Goal: Task Accomplishment & Management: Complete application form

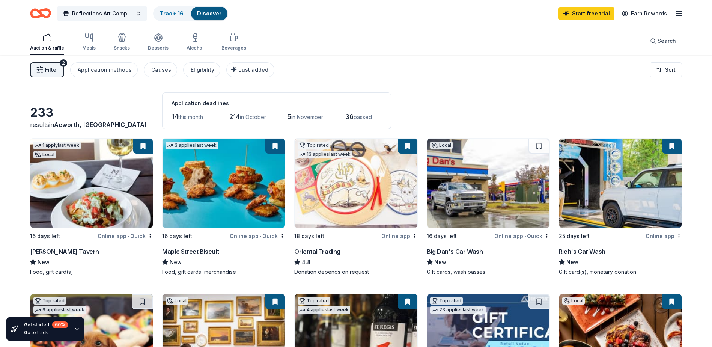
click at [216, 18] on div "Discover" at bounding box center [209, 14] width 36 height 14
click at [464, 188] on img at bounding box center [488, 182] width 122 height 89
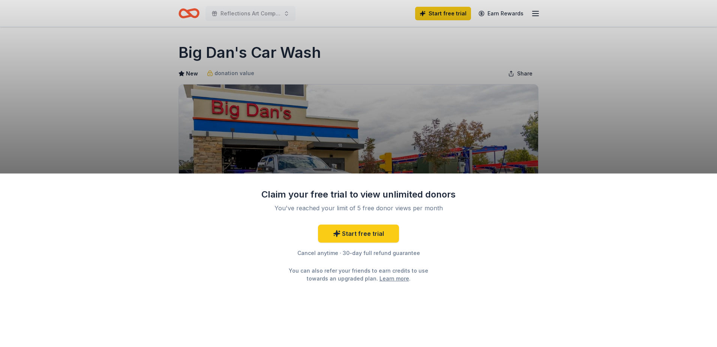
click at [455, 161] on div "Claim your free trial to view unlimited donors You've reached your limit of 5 f…" at bounding box center [358, 173] width 717 height 347
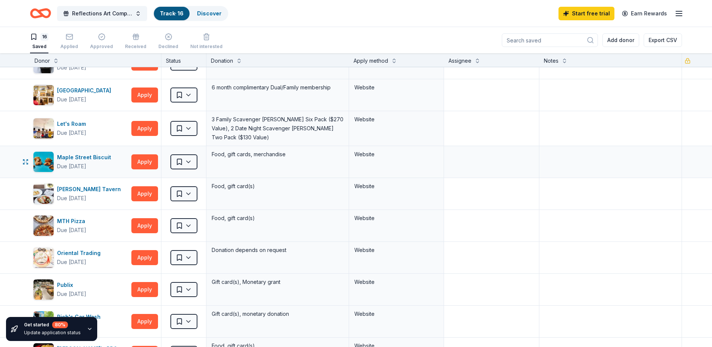
scroll to position [75, 0]
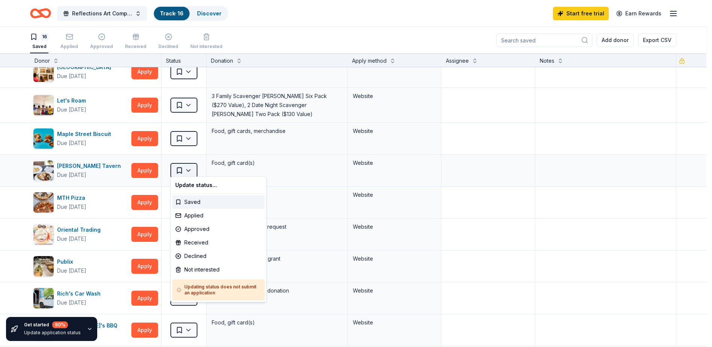
click at [184, 168] on html "Reflections Art Competition Track · 16 Discover Start free trial Earn Rewards 1…" at bounding box center [356, 173] width 712 height 347
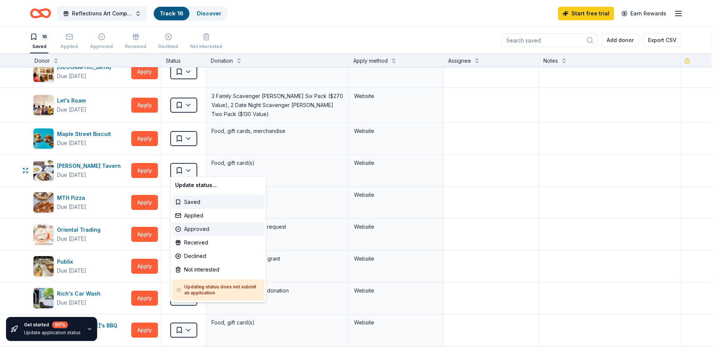
click at [212, 231] on div "Approved" at bounding box center [218, 229] width 92 height 14
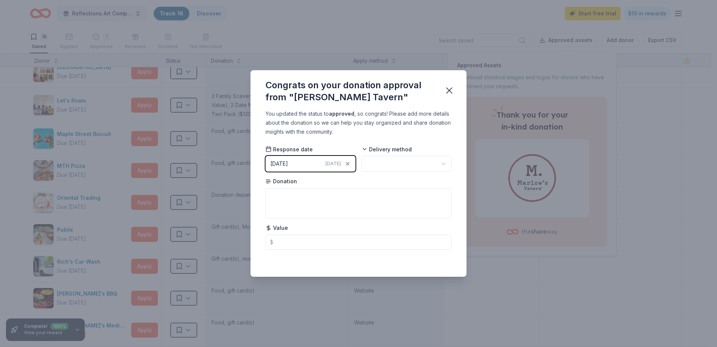
click at [386, 165] on html "Reflections Art Competition Track · 16 Discover Start free trial $10 in rewards…" at bounding box center [358, 173] width 717 height 347
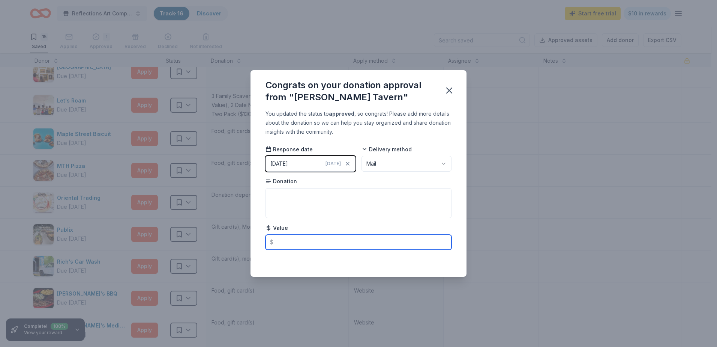
click at [343, 243] on input "text" at bounding box center [359, 241] width 186 height 15
type input "50.00"
click at [450, 93] on icon "button" at bounding box center [449, 90] width 11 height 11
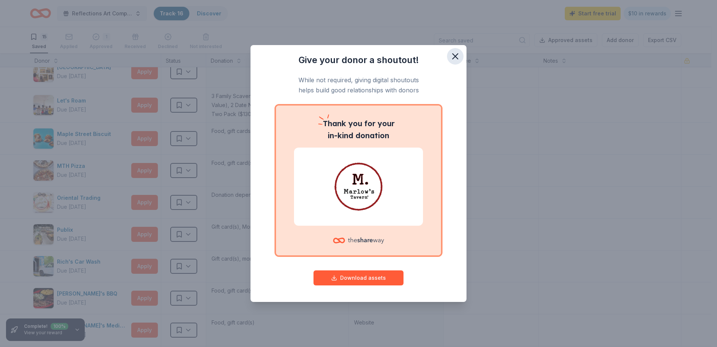
click at [456, 58] on icon "button" at bounding box center [455, 56] width 11 height 11
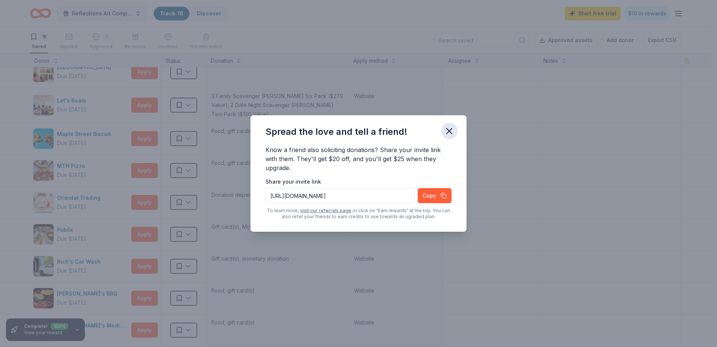
click at [453, 132] on icon "button" at bounding box center [449, 131] width 11 height 11
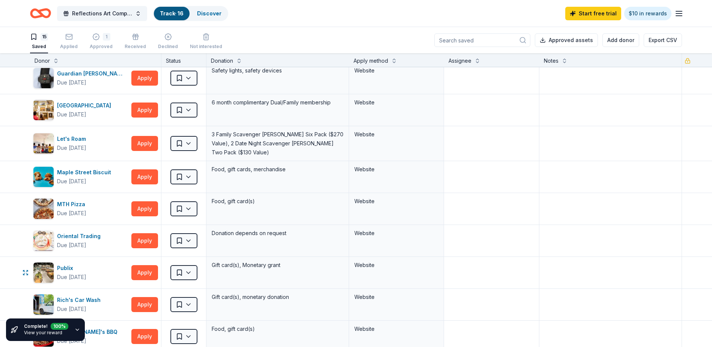
scroll to position [0, 0]
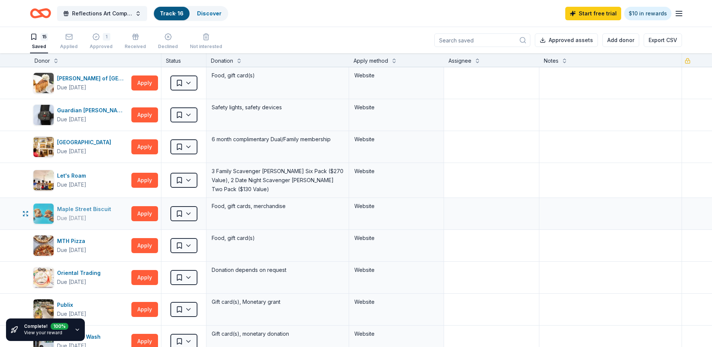
click at [86, 206] on div "Maple Street Biscuit" at bounding box center [85, 208] width 57 height 9
click at [69, 42] on div "Applied" at bounding box center [69, 41] width 18 height 17
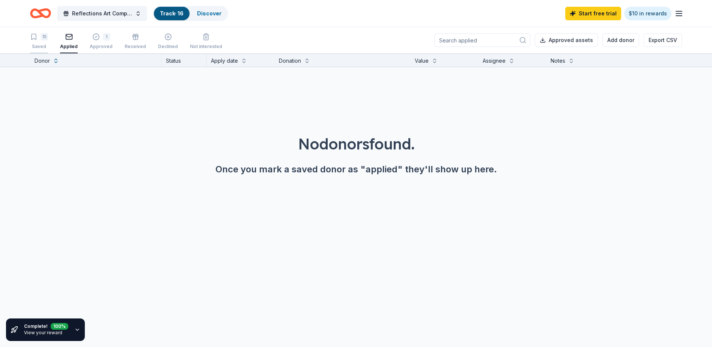
click at [40, 42] on div "15 Saved" at bounding box center [39, 41] width 18 height 17
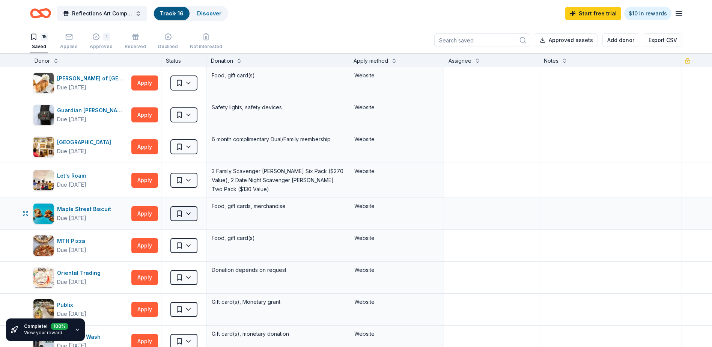
click at [192, 213] on html "Reflections Art Competition Track · 16 Discover Start free trial $10 in rewards…" at bounding box center [356, 173] width 712 height 347
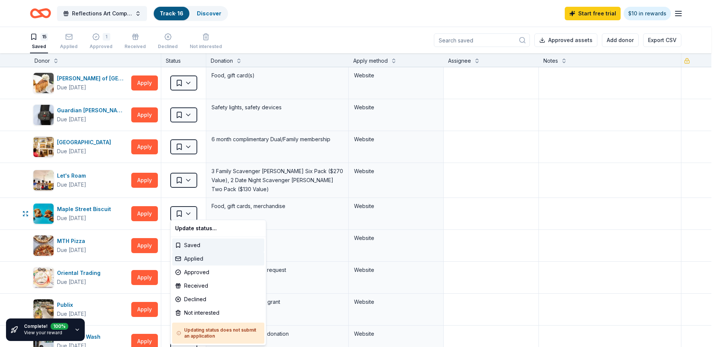
click at [197, 256] on div "Applied" at bounding box center [218, 259] width 92 height 14
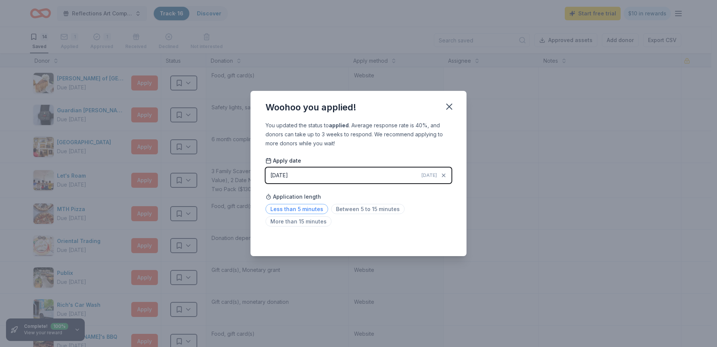
click at [299, 206] on span "Less than 5 minutes" at bounding box center [297, 209] width 63 height 10
click at [433, 175] on span "Today" at bounding box center [429, 175] width 15 height 6
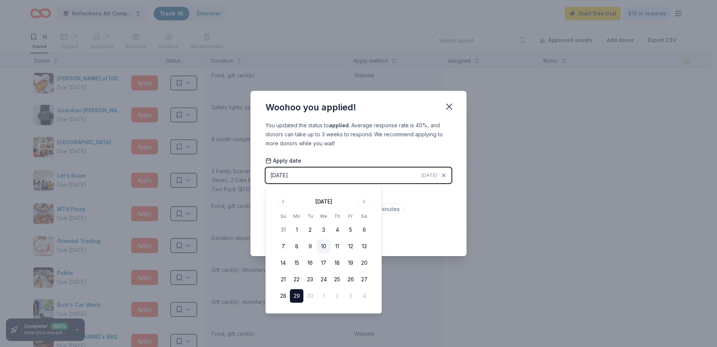
click at [324, 244] on button "10" at bounding box center [324, 246] width 14 height 14
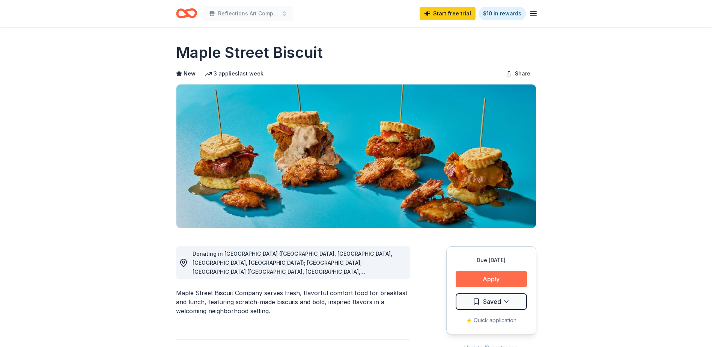
click at [511, 276] on button "Apply" at bounding box center [490, 278] width 71 height 17
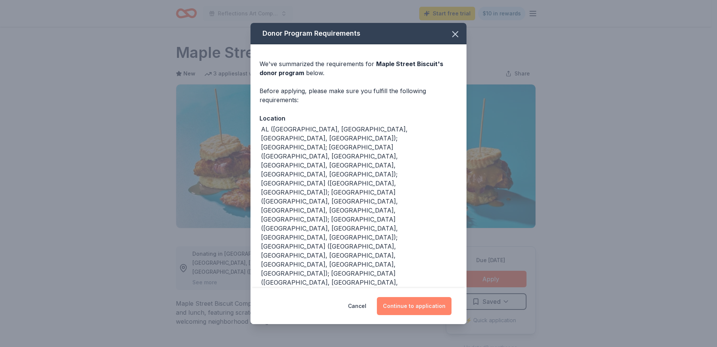
click at [415, 297] on button "Continue to application" at bounding box center [414, 306] width 75 height 18
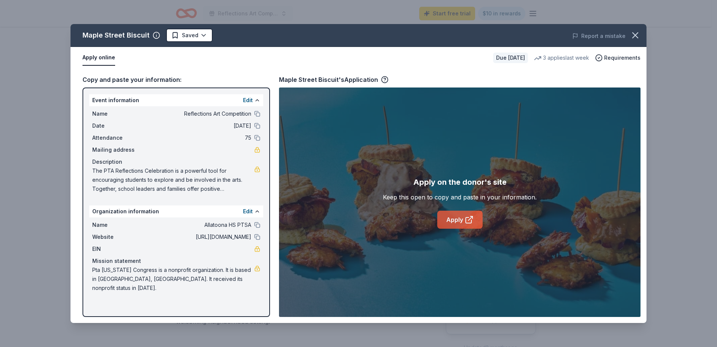
click at [457, 219] on link "Apply" at bounding box center [459, 219] width 45 height 18
click at [638, 33] on icon "button" at bounding box center [635, 35] width 11 height 11
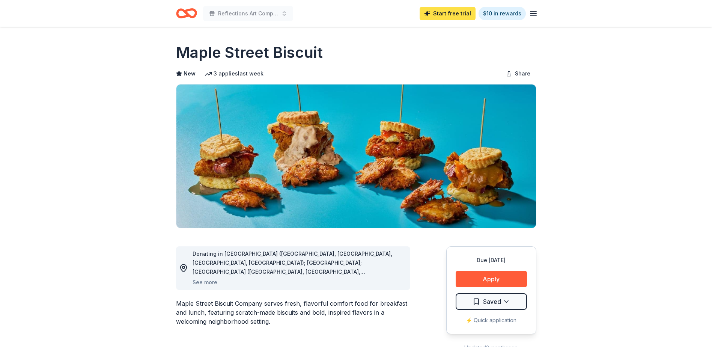
click at [458, 17] on link "Start free trial" at bounding box center [447, 14] width 56 height 14
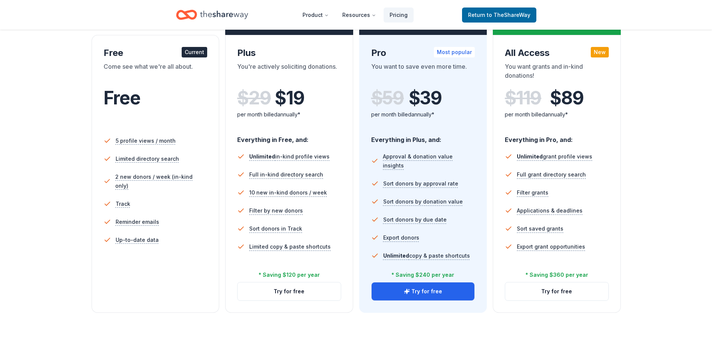
scroll to position [113, 0]
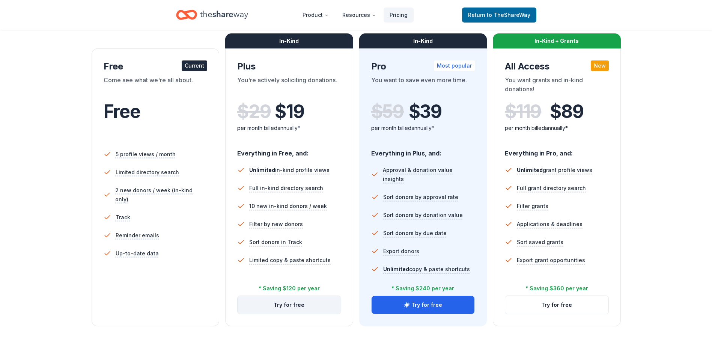
click at [290, 305] on button "Try for free" at bounding box center [288, 305] width 103 height 18
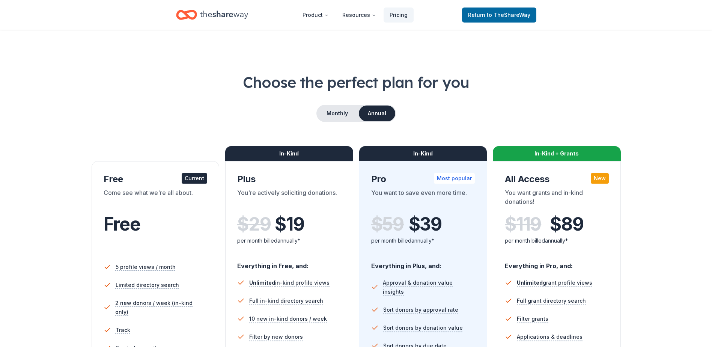
scroll to position [113, 0]
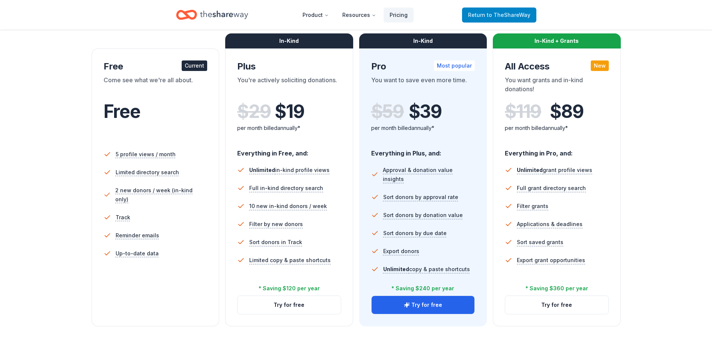
click at [480, 17] on span "Return to TheShareWay" at bounding box center [499, 15] width 62 height 9
click at [506, 14] on span "to TheShareWay" at bounding box center [509, 15] width 44 height 6
click at [234, 17] on icon "Home" at bounding box center [224, 14] width 48 height 15
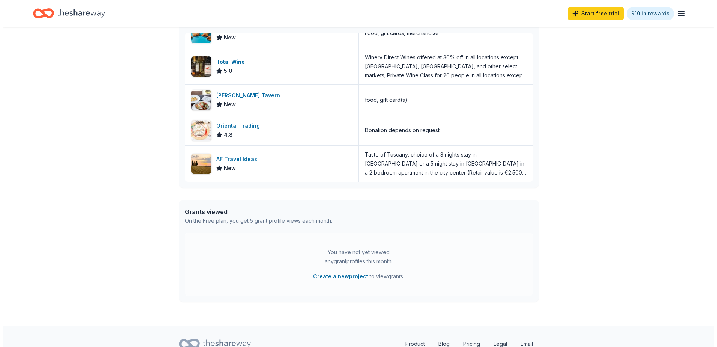
scroll to position [258, 0]
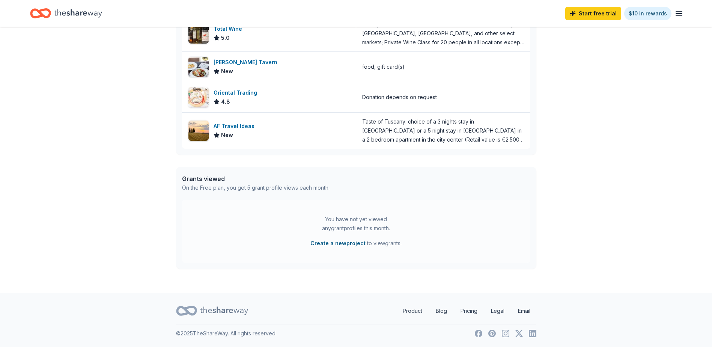
click at [333, 244] on button "Create a new project" at bounding box center [337, 243] width 55 height 9
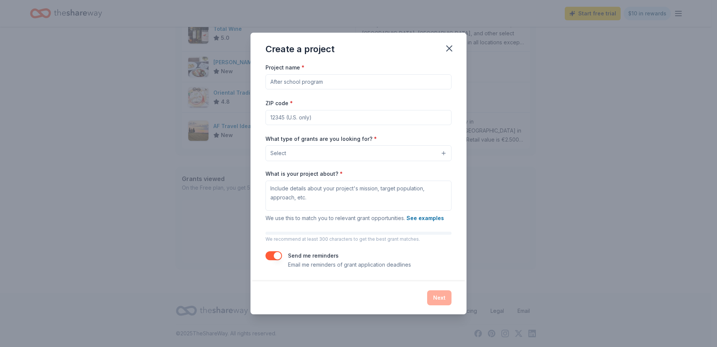
click at [311, 83] on input "Project name *" at bounding box center [359, 81] width 186 height 15
type input "Art Competition"
type input "30101"
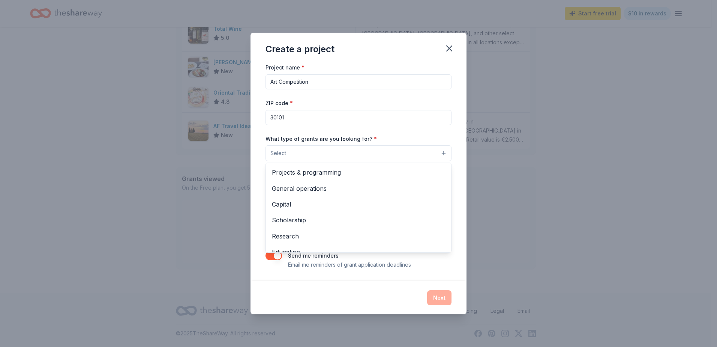
click at [298, 154] on button "Select" at bounding box center [359, 153] width 186 height 16
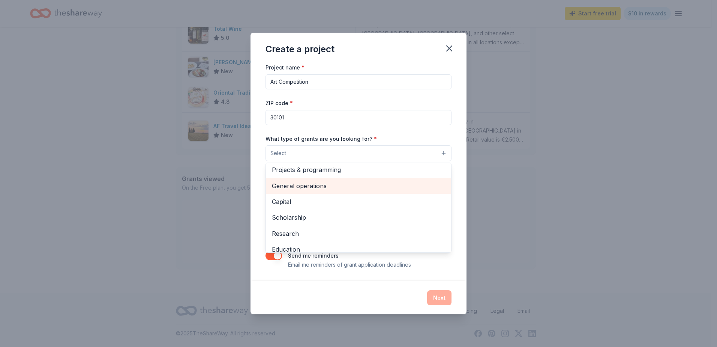
scroll to position [0, 0]
click at [338, 188] on span "General operations" at bounding box center [358, 188] width 173 height 10
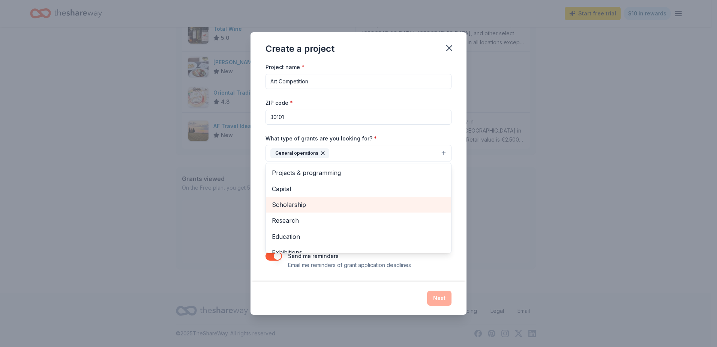
click at [328, 207] on span "Scholarship" at bounding box center [358, 205] width 173 height 10
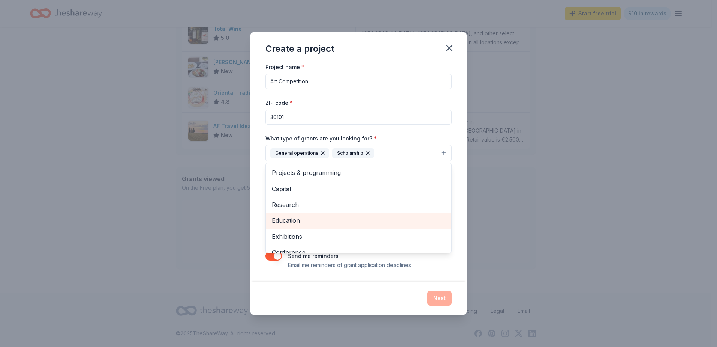
click at [323, 217] on span "Education" at bounding box center [358, 220] width 173 height 10
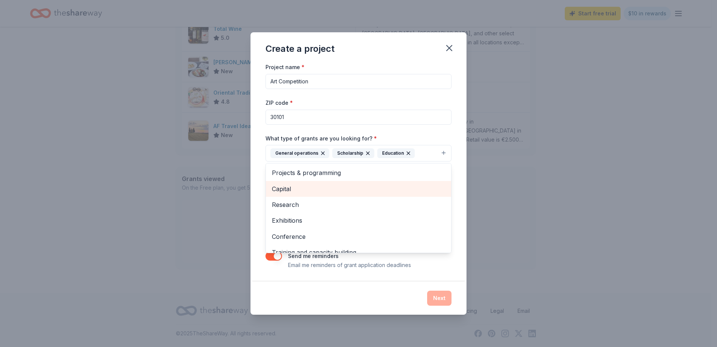
click at [324, 190] on span "Capital" at bounding box center [358, 189] width 173 height 10
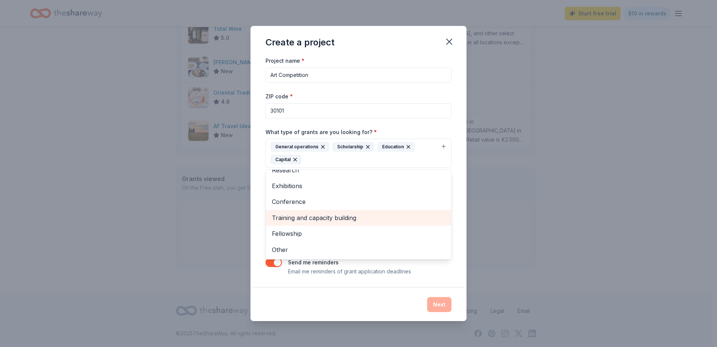
click at [348, 223] on div "Training and capacity building" at bounding box center [358, 218] width 185 height 16
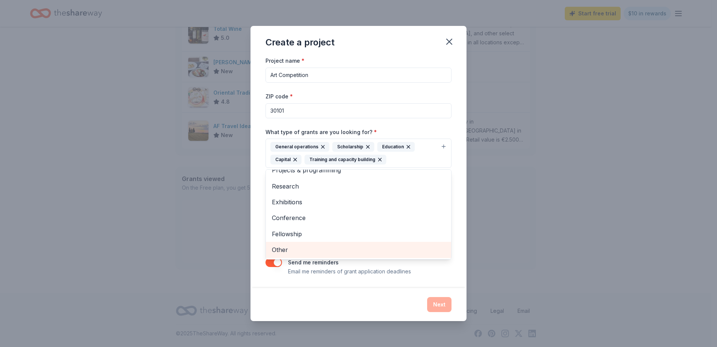
click at [332, 248] on span "Other" at bounding box center [358, 250] width 173 height 10
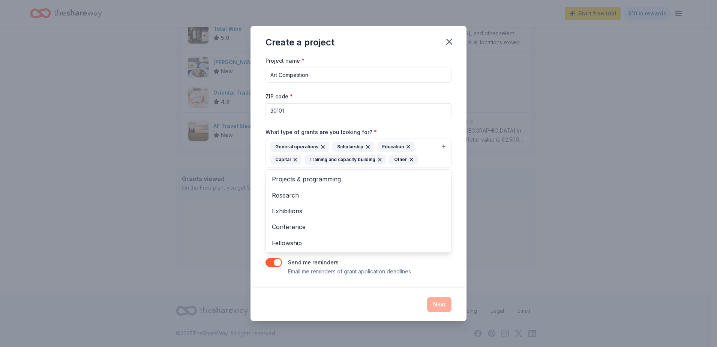
click at [432, 277] on div "Project name * Art Competition ZIP code * 30101 What type of grants are you loo…" at bounding box center [359, 171] width 216 height 231
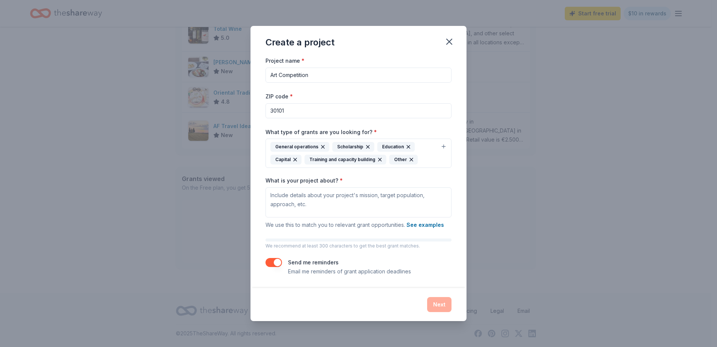
click at [436, 305] on div "Next" at bounding box center [359, 304] width 186 height 15
click at [280, 261] on button "button" at bounding box center [274, 262] width 17 height 9
click at [422, 225] on button "See examples" at bounding box center [426, 224] width 38 height 9
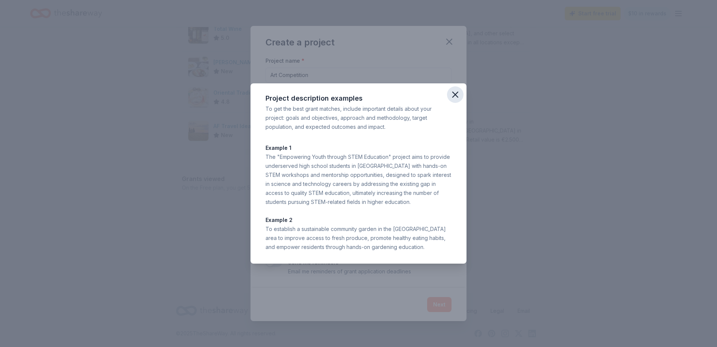
click at [452, 95] on icon "button" at bounding box center [455, 94] width 11 height 11
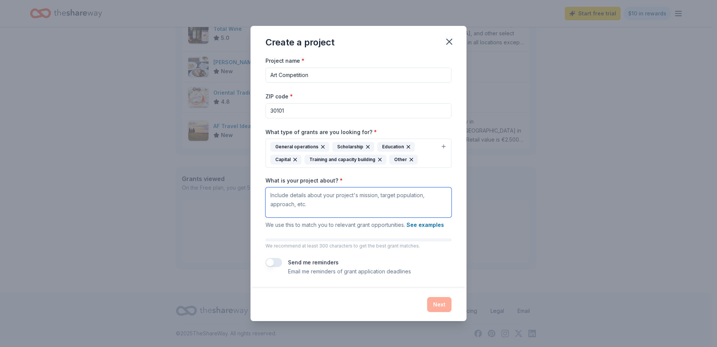
click at [317, 208] on textarea "What is your project about? *" at bounding box center [359, 202] width 186 height 30
paste textarea "The Reflections Program is a National PTA and Georgia PTA cultural arts competi…"
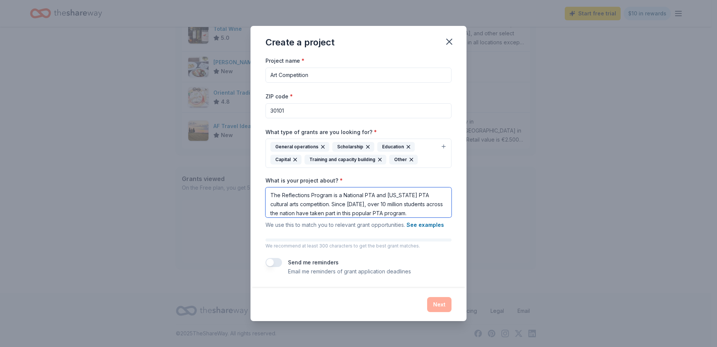
scroll to position [25, 0]
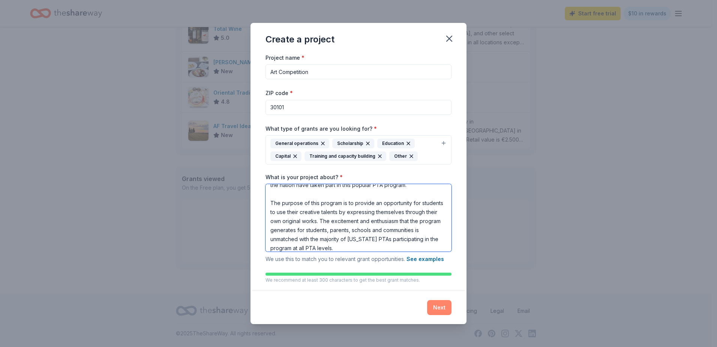
type textarea "The Reflections Program is a National PTA and Georgia PTA cultural arts competi…"
click at [443, 308] on button "Next" at bounding box center [439, 307] width 24 height 15
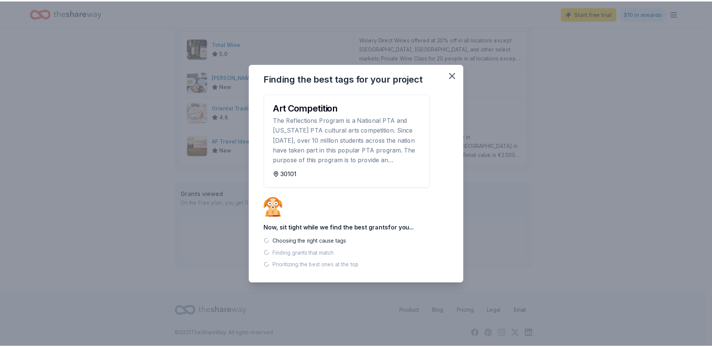
scroll to position [243, 0]
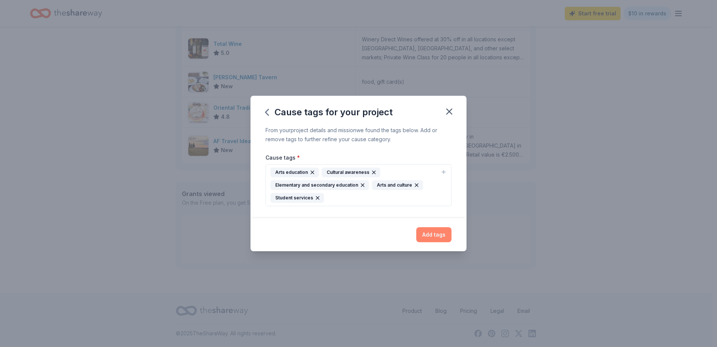
click at [432, 234] on button "Add tags" at bounding box center [433, 234] width 35 height 15
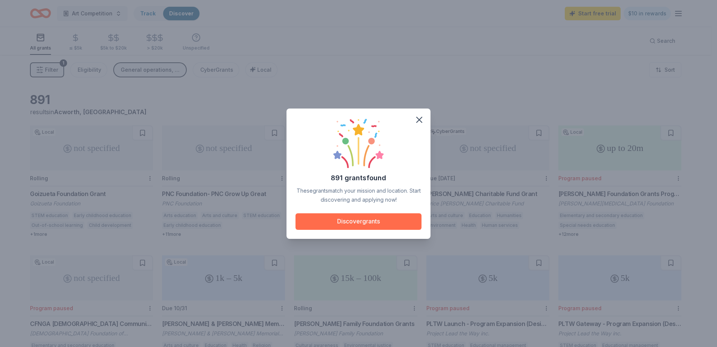
click at [408, 225] on button "Discover grants" at bounding box center [359, 221] width 126 height 17
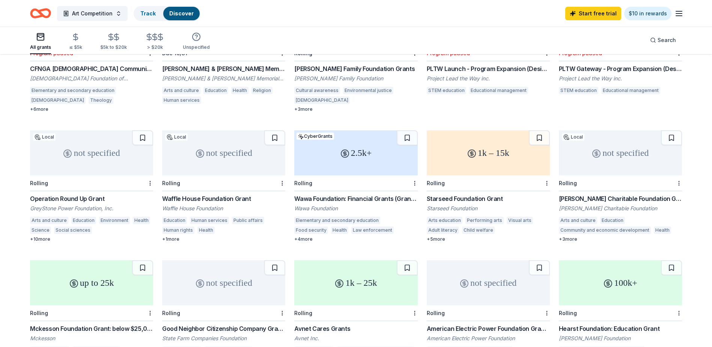
scroll to position [268, 0]
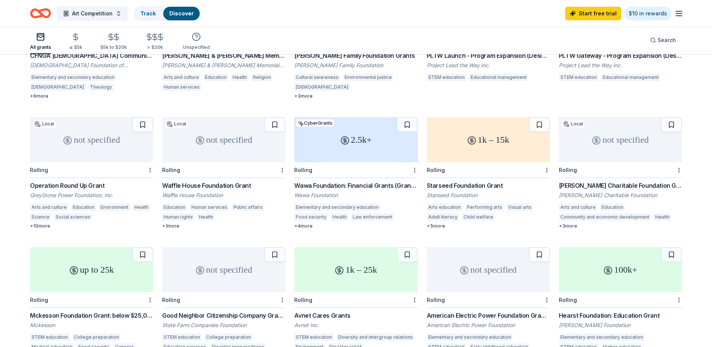
click at [469, 146] on div "1k – 15k" at bounding box center [488, 139] width 123 height 45
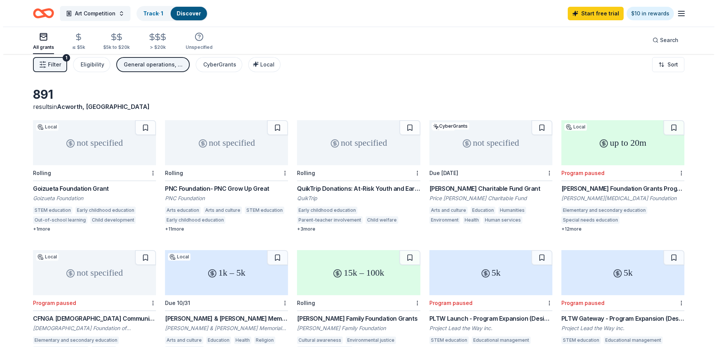
scroll to position [0, 0]
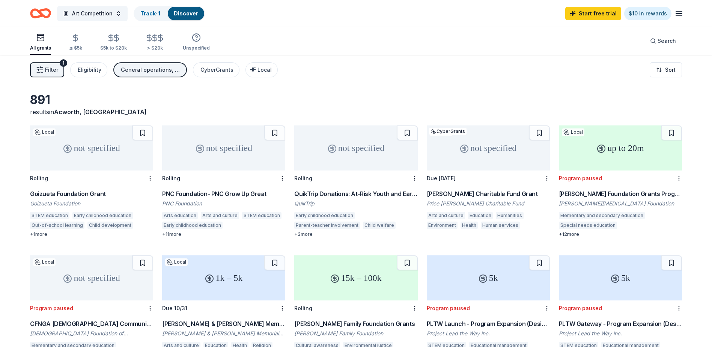
click at [52, 72] on span "Filter" at bounding box center [51, 69] width 13 height 9
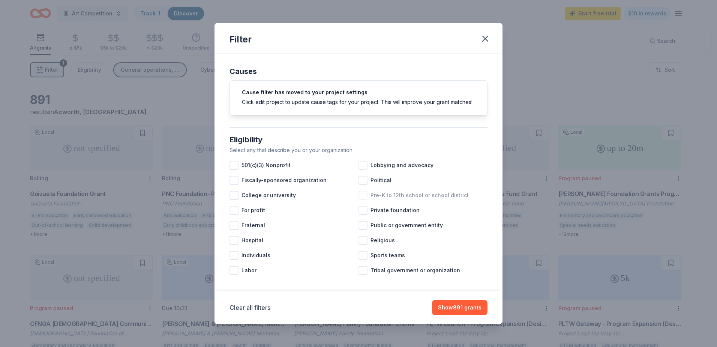
click at [362, 200] on div at bounding box center [363, 195] width 9 height 9
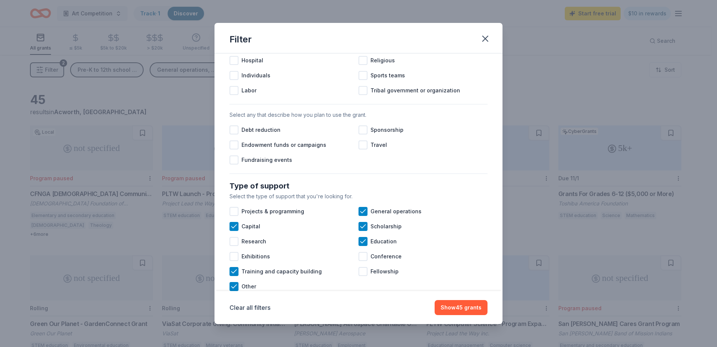
scroll to position [225, 0]
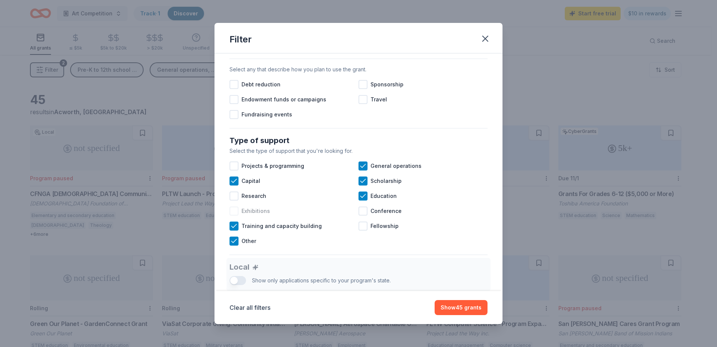
click at [233, 215] on div at bounding box center [234, 210] width 9 height 9
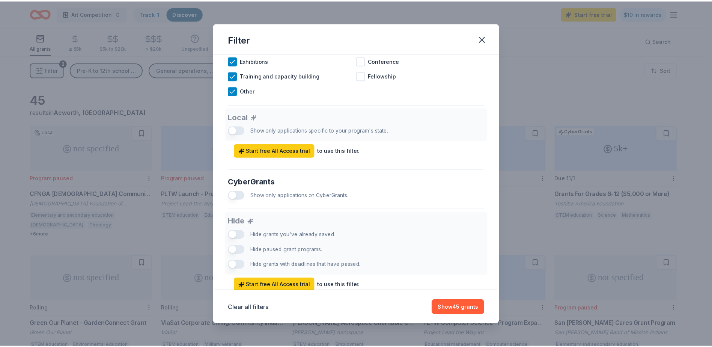
scroll to position [407, 0]
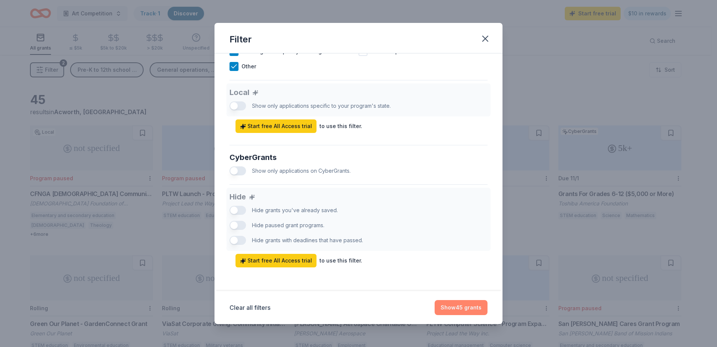
click at [468, 309] on button "Show 45 grants" at bounding box center [461, 307] width 53 height 15
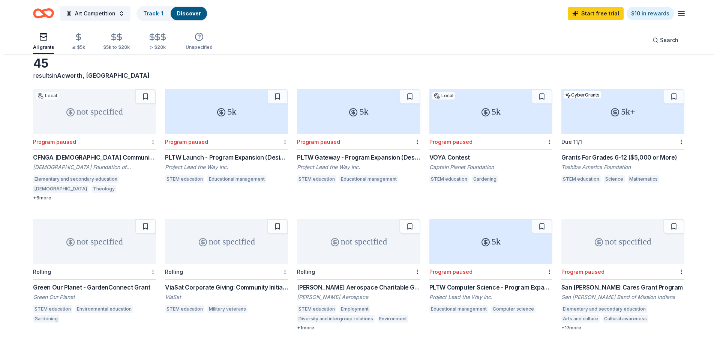
scroll to position [0, 0]
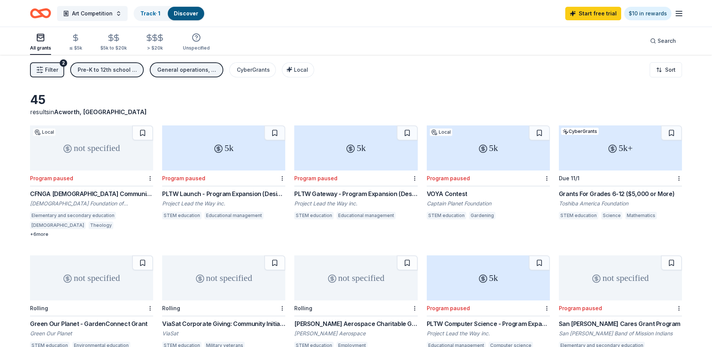
click at [52, 72] on span "Filter" at bounding box center [51, 69] width 13 height 9
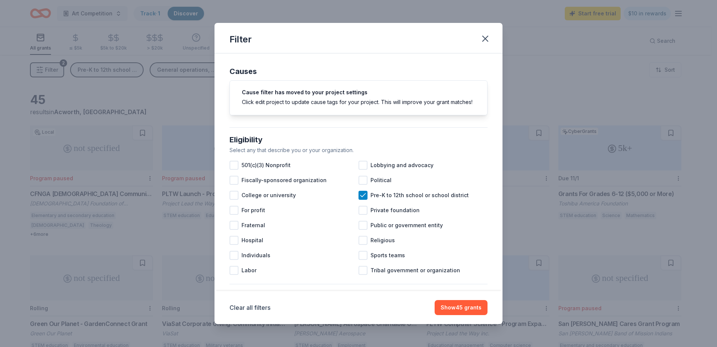
scroll to position [38, 0]
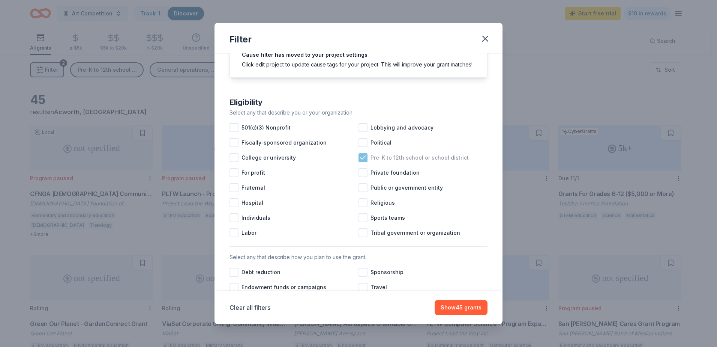
click at [359, 161] on icon at bounding box center [363, 158] width 8 height 8
click at [233, 132] on div at bounding box center [234, 127] width 9 height 9
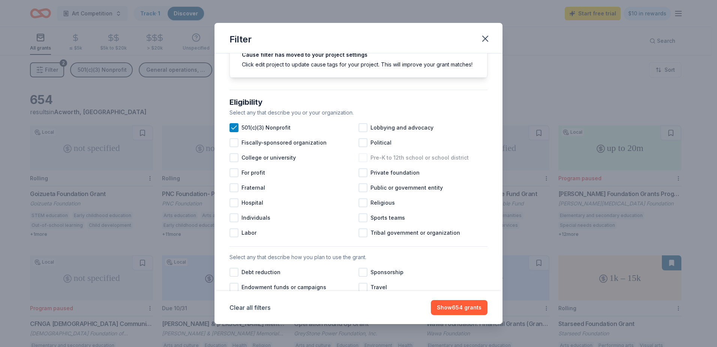
click at [361, 162] on div at bounding box center [363, 157] width 9 height 9
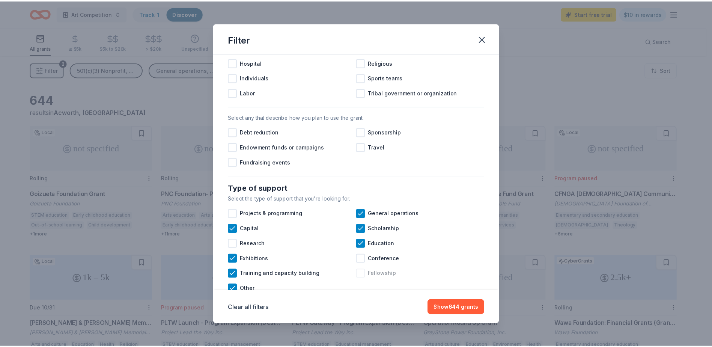
scroll to position [188, 0]
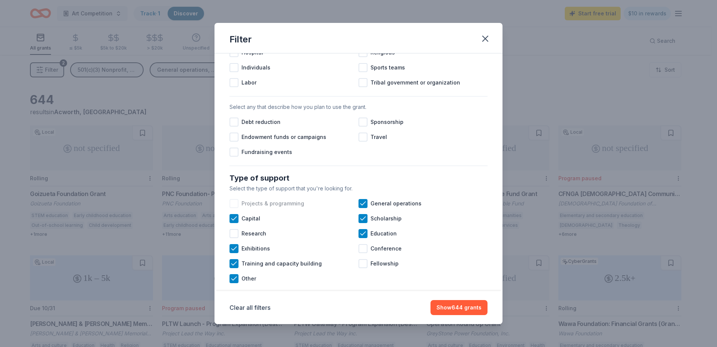
click at [238, 208] on div at bounding box center [234, 203] width 9 height 9
click at [362, 253] on div at bounding box center [363, 248] width 9 height 9
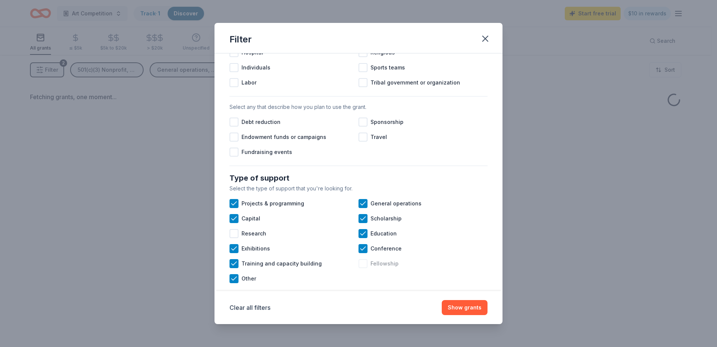
click at [364, 268] on div at bounding box center [363, 263] width 9 height 9
click at [470, 306] on button "Show grants" at bounding box center [465, 307] width 46 height 15
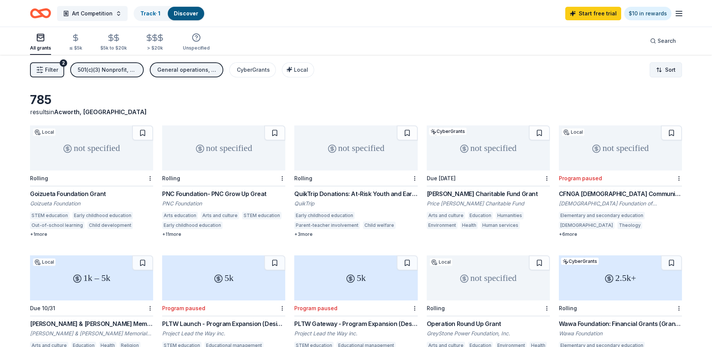
click at [664, 72] on html "Art Competition Track · 1 Discover Start free trial $10 in rewards All grants ≤…" at bounding box center [356, 173] width 712 height 347
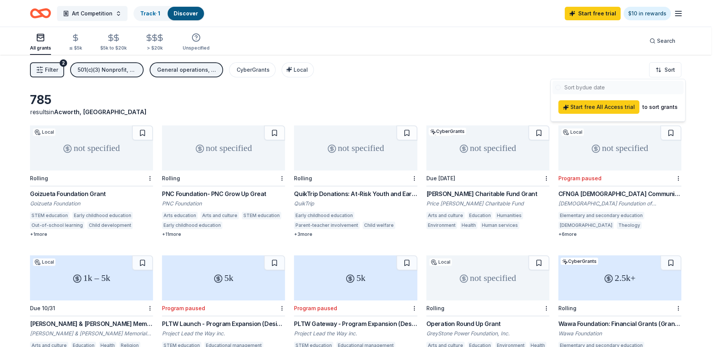
click at [425, 75] on html "Art Competition Track · 1 Discover Start free trial $10 in rewards All grants ≤…" at bounding box center [358, 173] width 717 height 347
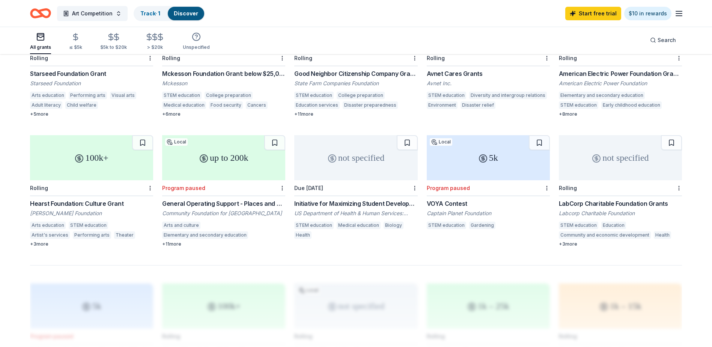
scroll to position [380, 0]
click at [83, 205] on div "Hearst Foundation: Culture Grant" at bounding box center [91, 202] width 123 height 9
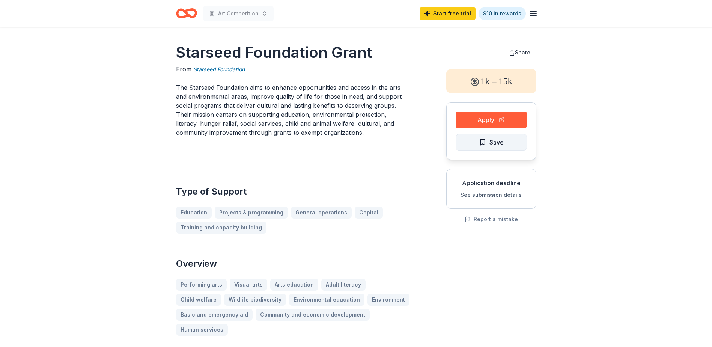
click at [491, 143] on span "Save" at bounding box center [496, 142] width 14 height 10
click at [490, 119] on button "Apply" at bounding box center [490, 119] width 71 height 17
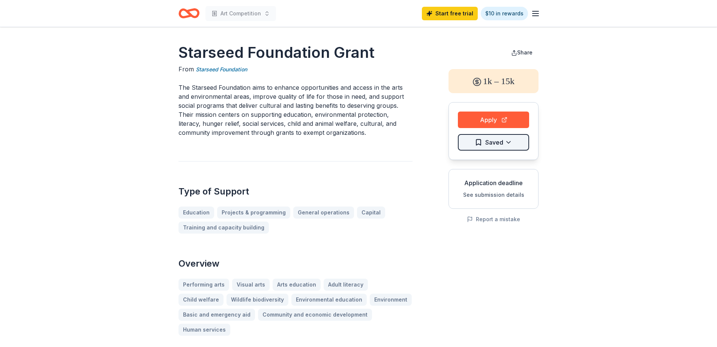
click at [509, 146] on html "Art Competition Start free trial $10 in rewards Starseed Foundation Grant From …" at bounding box center [358, 173] width 717 height 347
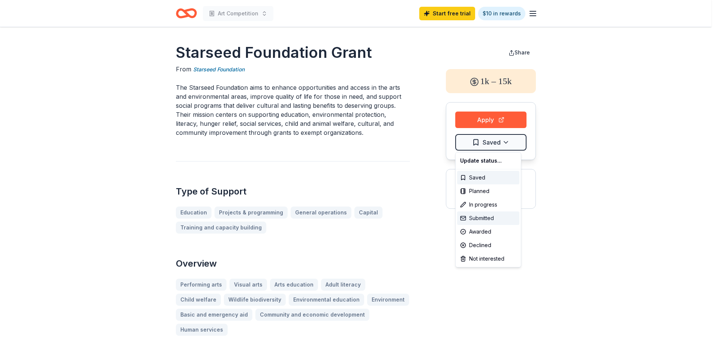
click at [489, 217] on div "Submitted" at bounding box center [488, 218] width 62 height 14
click at [608, 217] on html "Art Competition Start free trial $10 in rewards Starseed Foundation Grant From …" at bounding box center [358, 173] width 717 height 347
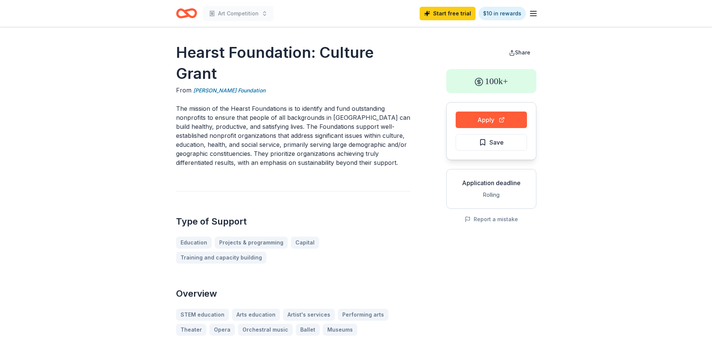
click at [180, 14] on icon "Home" at bounding box center [186, 14] width 21 height 18
